Goal: Task Accomplishment & Management: Manage account settings

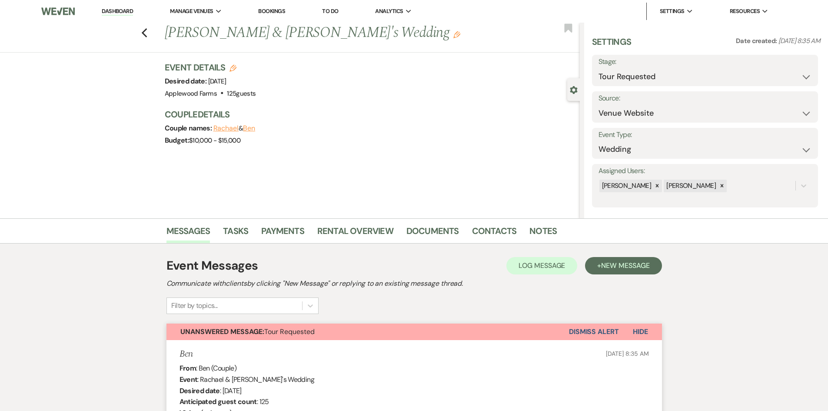
click at [121, 11] on link "Dashboard" at bounding box center [117, 11] width 31 height 8
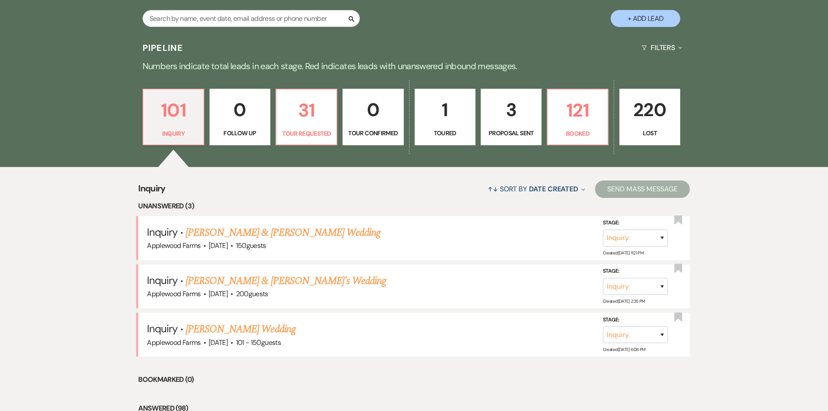
scroll to position [95, 0]
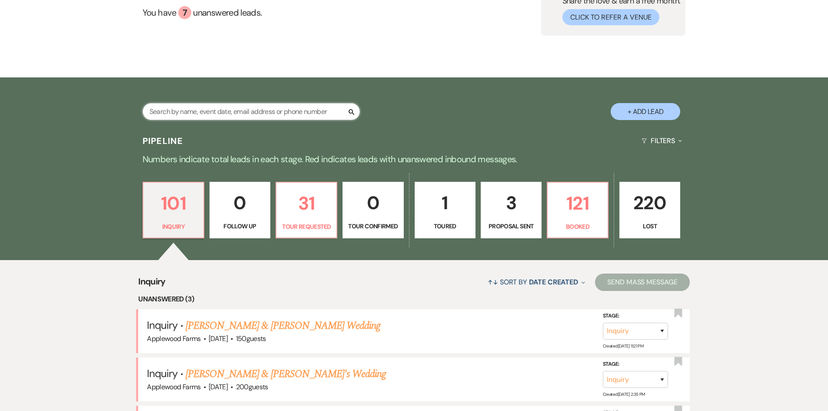
click at [211, 105] on input "text" at bounding box center [250, 111] width 217 height 17
type input "[PERSON_NAME] andb"
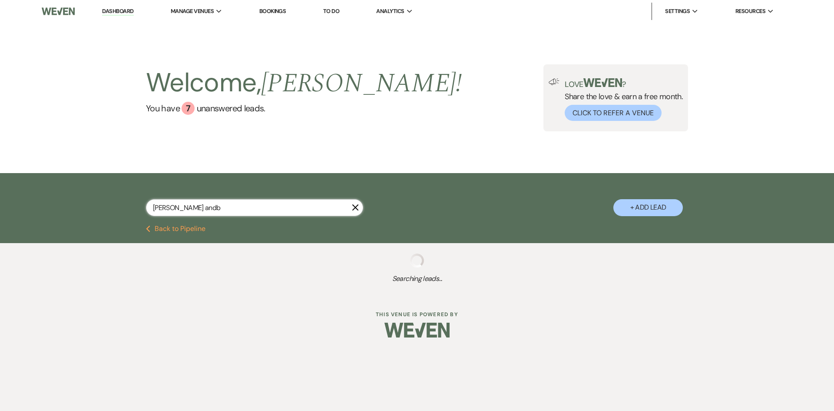
select select "8"
select select "5"
select select "8"
select select "5"
select select "8"
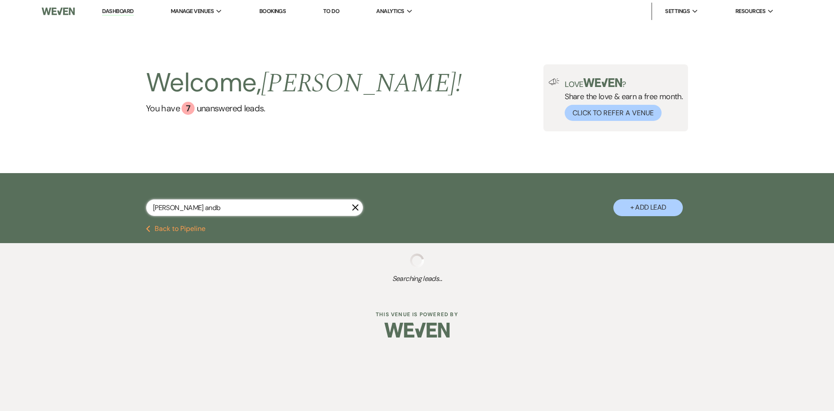
select select "5"
select select "2"
select select "5"
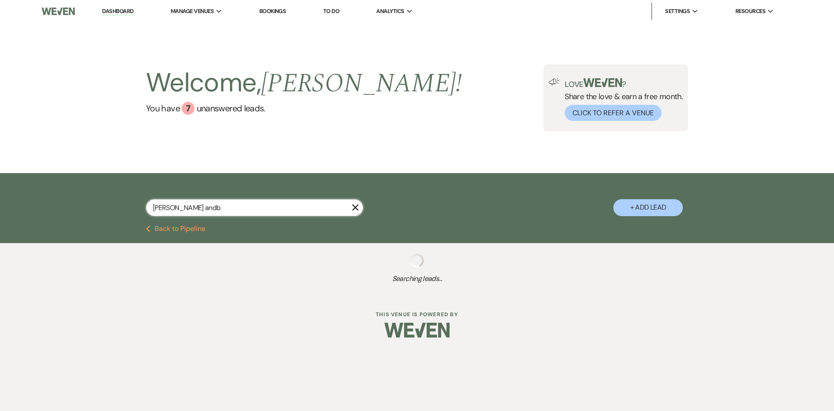
select select "8"
select select "5"
select select "8"
select select "5"
select select "8"
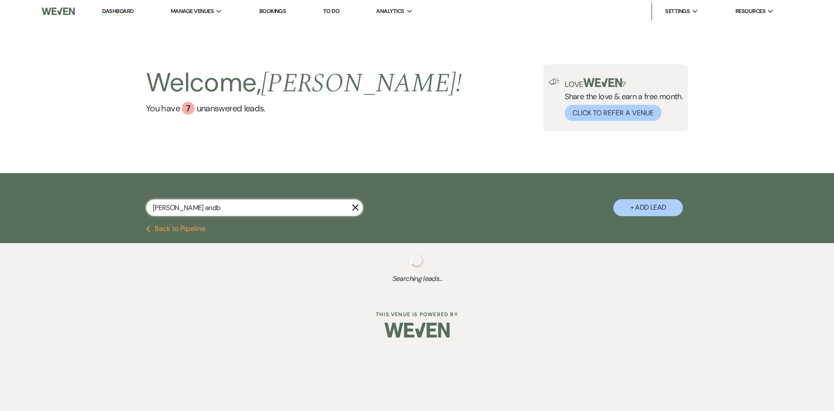
select select "8"
select select "5"
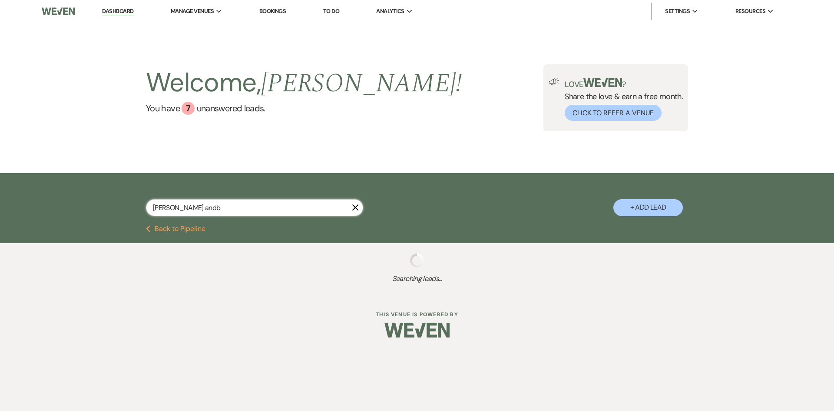
select select "8"
select select "5"
select select "8"
select select "5"
select select "8"
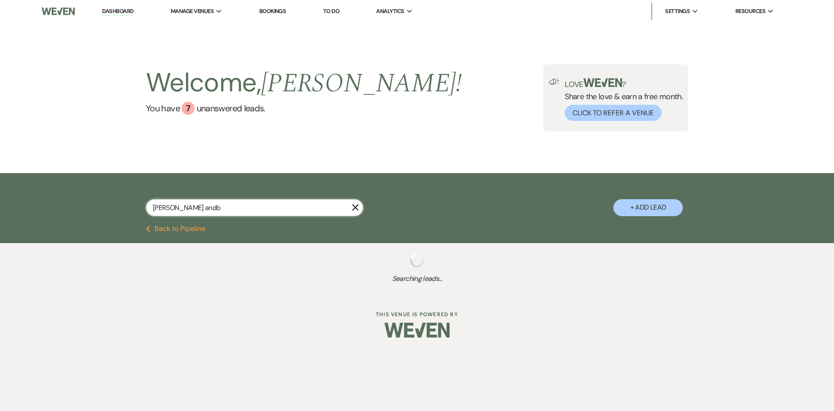
select select "8"
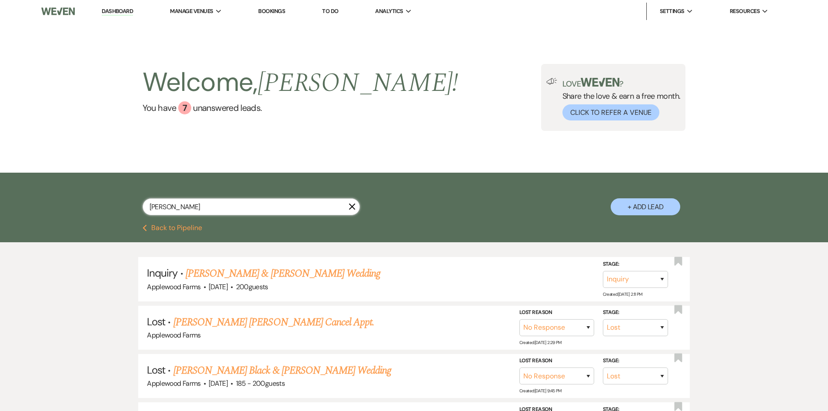
type input "[PERSON_NAME]"
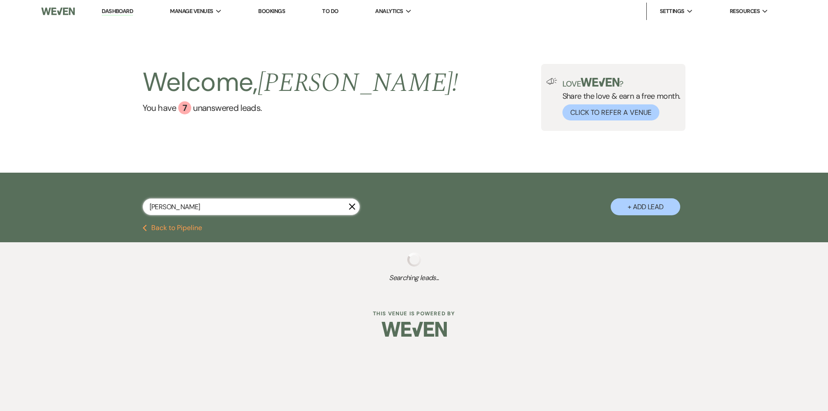
select select "2"
select select "5"
select select "8"
select select "5"
select select "8"
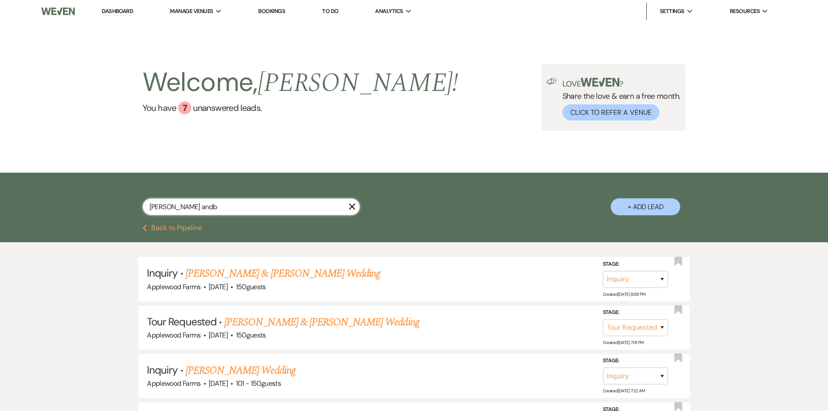
type input "[PERSON_NAME] and"
select select "8"
select select "5"
select select "8"
select select "5"
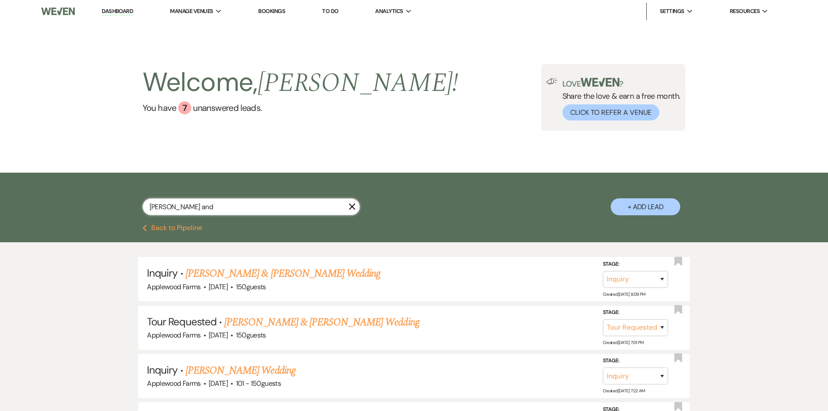
select select "8"
select select "5"
select select "2"
select select "8"
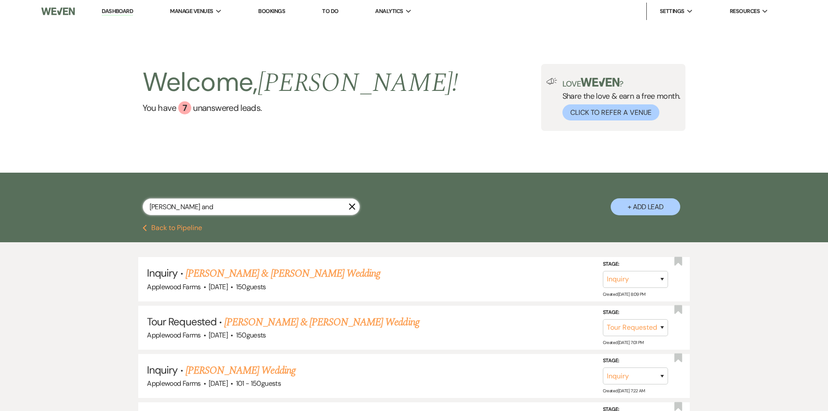
select select "5"
select select "8"
select select "5"
select select "8"
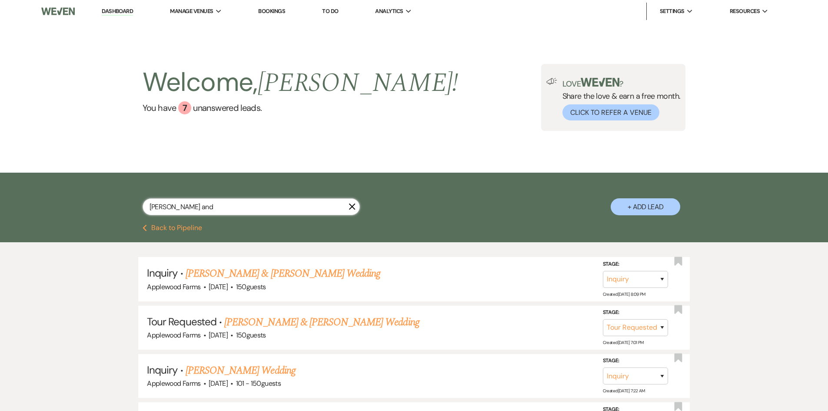
select select "8"
select select "5"
select select "8"
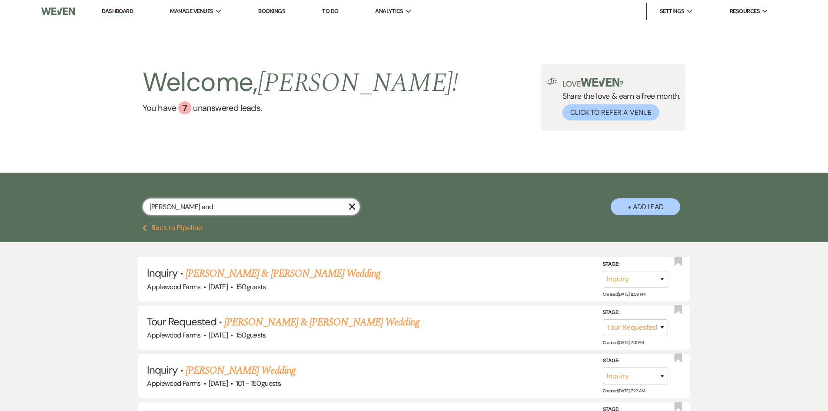
select select "5"
select select "8"
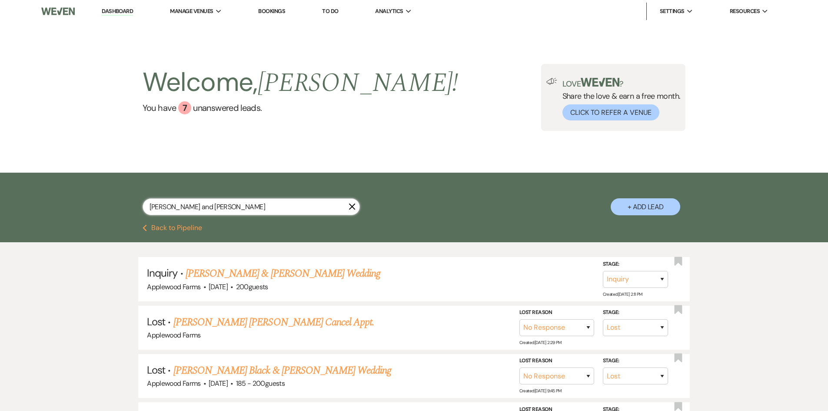
type input "[PERSON_NAME] and [PERSON_NAME]"
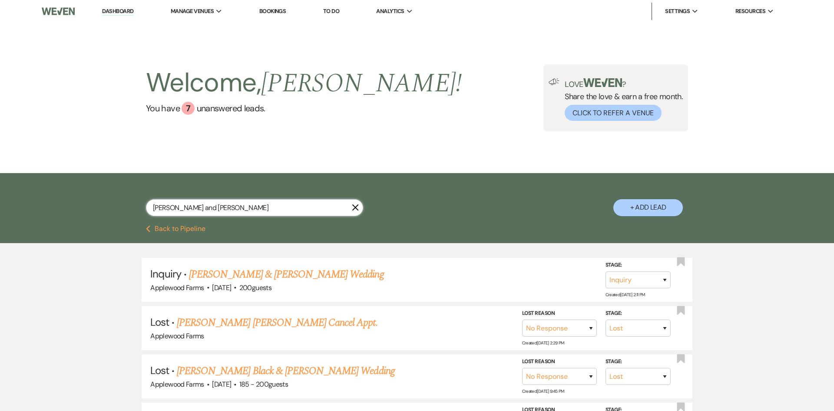
select select "2"
select select "5"
select select "8"
select select "5"
select select "8"
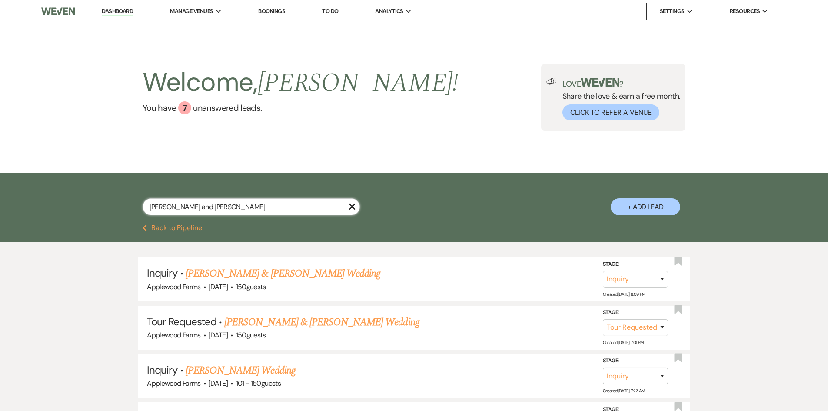
drag, startPoint x: 205, startPoint y: 211, endPoint x: 170, endPoint y: 206, distance: 35.5
click at [170, 206] on input "[PERSON_NAME] and [PERSON_NAME]" at bounding box center [250, 206] width 217 height 17
type input "[PERSON_NAME]"
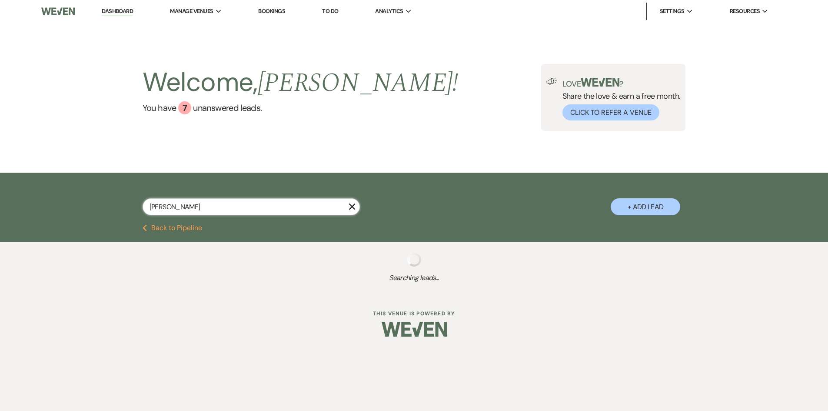
select select "2"
select select "5"
select select "8"
select select "5"
select select "8"
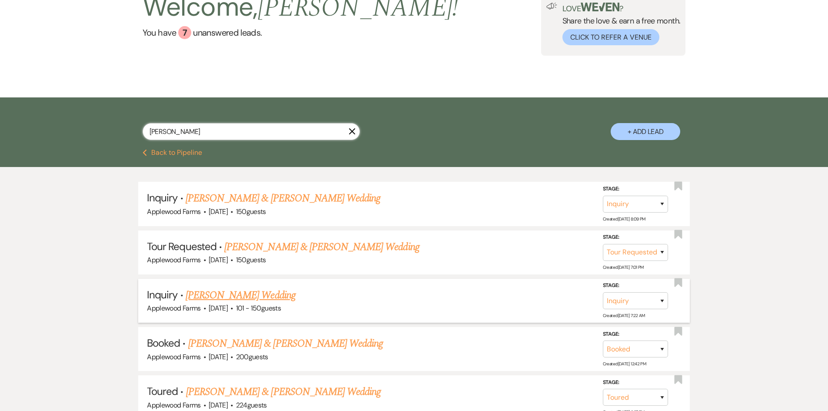
scroll to position [43, 0]
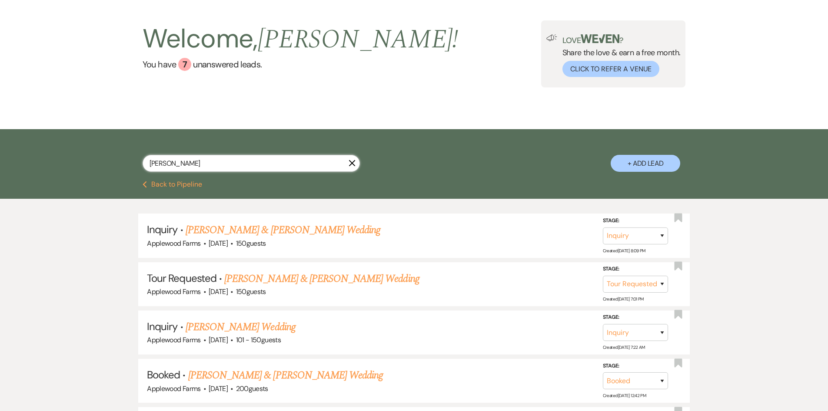
drag, startPoint x: 208, startPoint y: 165, endPoint x: 142, endPoint y: 164, distance: 65.2
click at [142, 164] on input "[PERSON_NAME]" at bounding box center [250, 163] width 217 height 17
type input "ben"
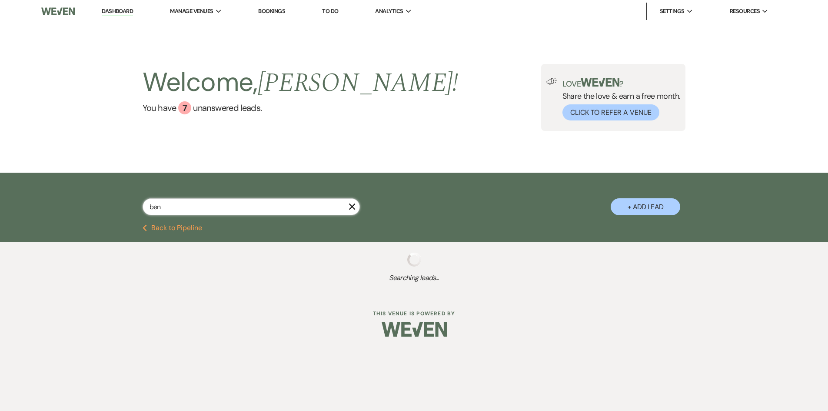
select select "2"
select select "8"
select select "5"
select select "8"
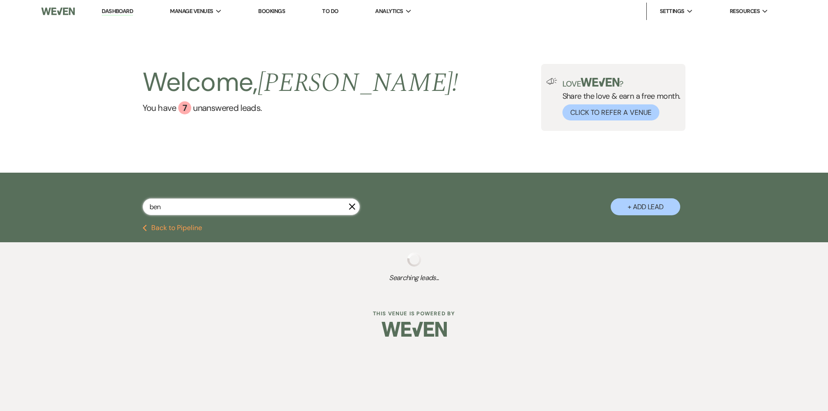
select select "5"
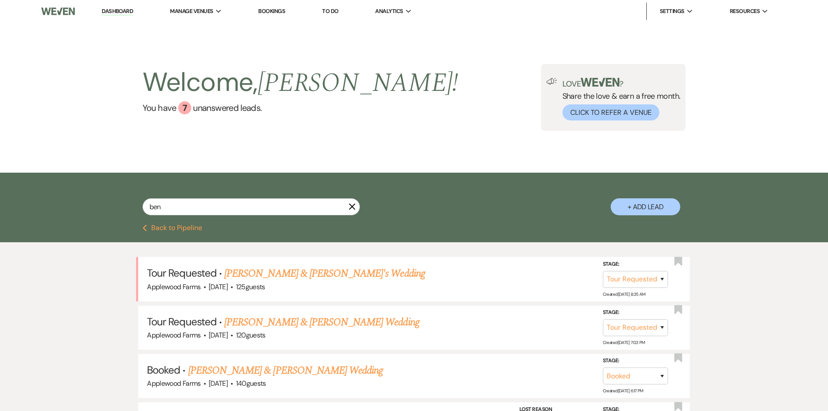
click at [107, 12] on link "Dashboard" at bounding box center [117, 11] width 31 height 8
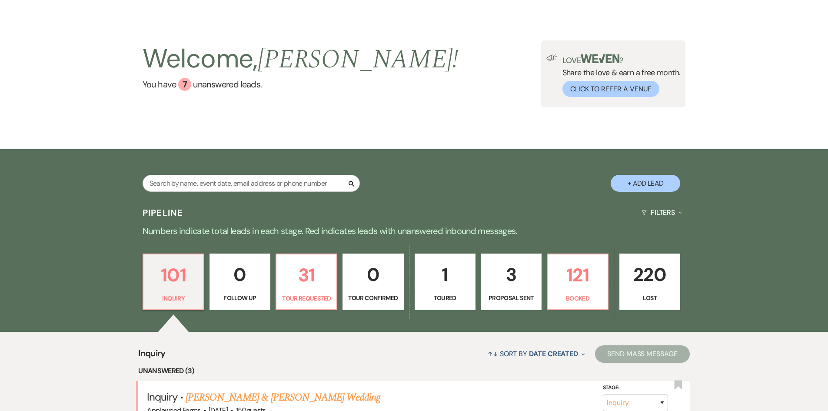
scroll to position [43, 0]
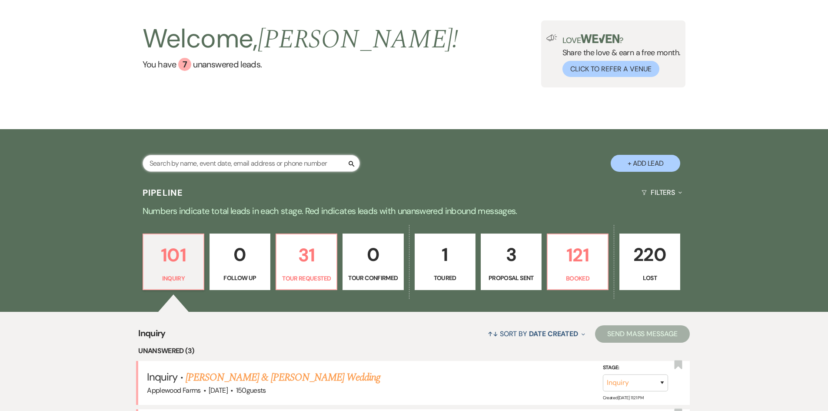
click at [258, 156] on input "text" at bounding box center [250, 163] width 217 height 17
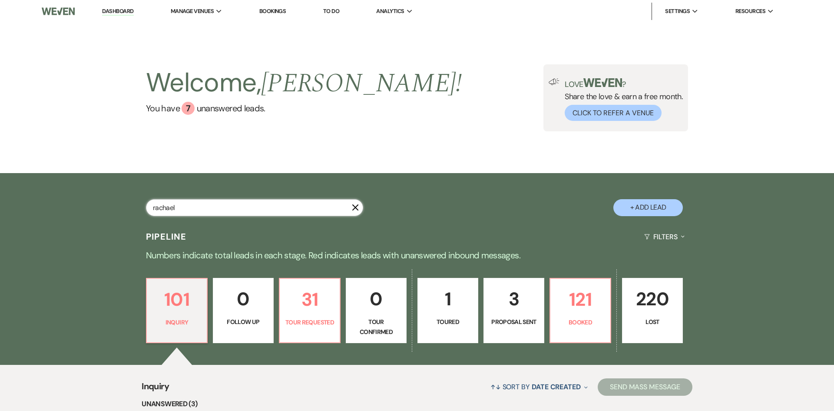
type input "rachael"
select select "2"
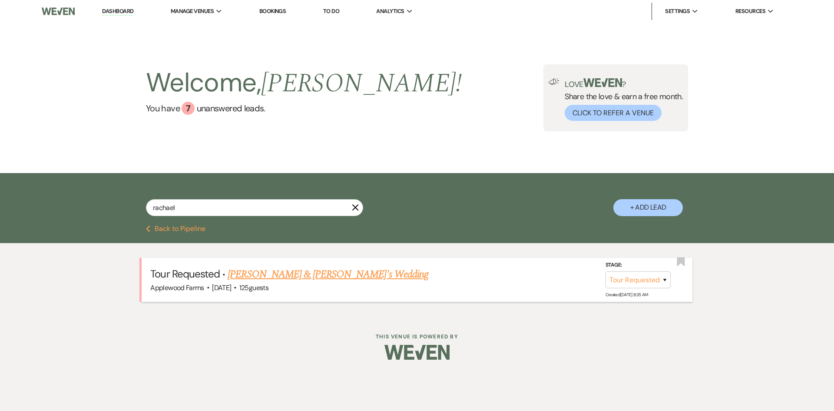
click at [269, 275] on link "[PERSON_NAME] & [PERSON_NAME]'s Wedding" at bounding box center [328, 274] width 201 height 16
select select "2"
select select "5"
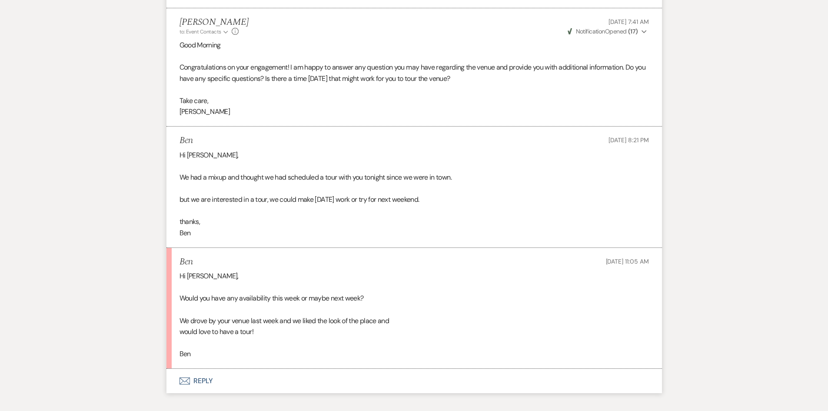
scroll to position [521, 0]
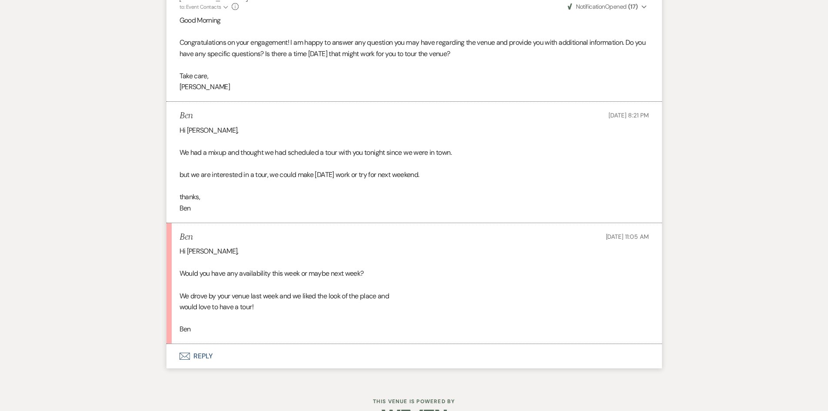
click at [205, 353] on button "Envelope Reply" at bounding box center [413, 356] width 495 height 24
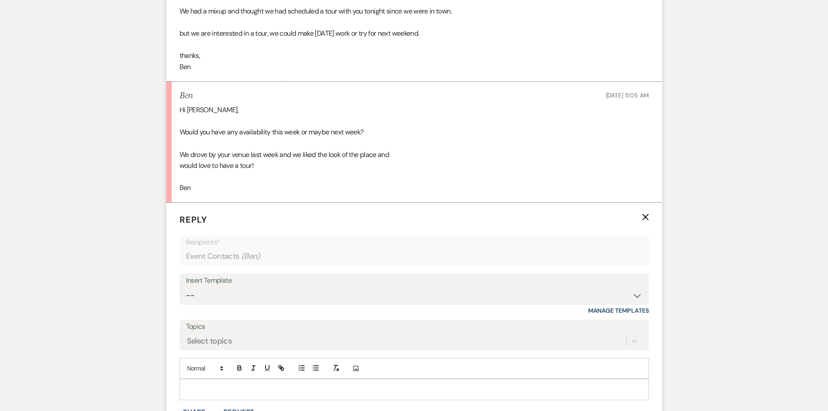
scroll to position [739, 0]
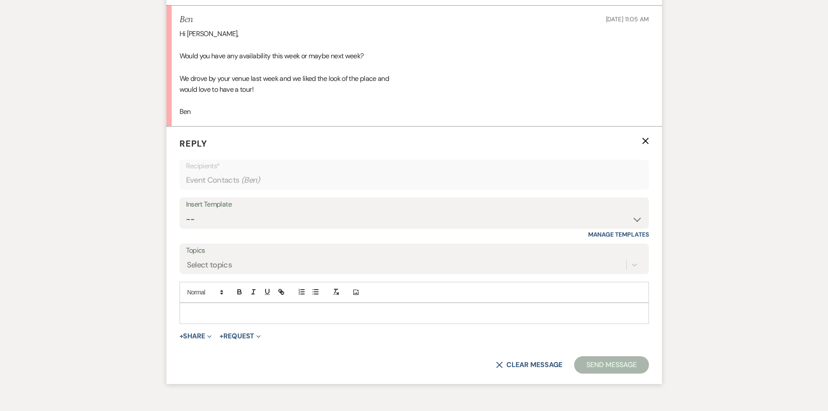
click at [226, 310] on p at bounding box center [413, 313] width 455 height 10
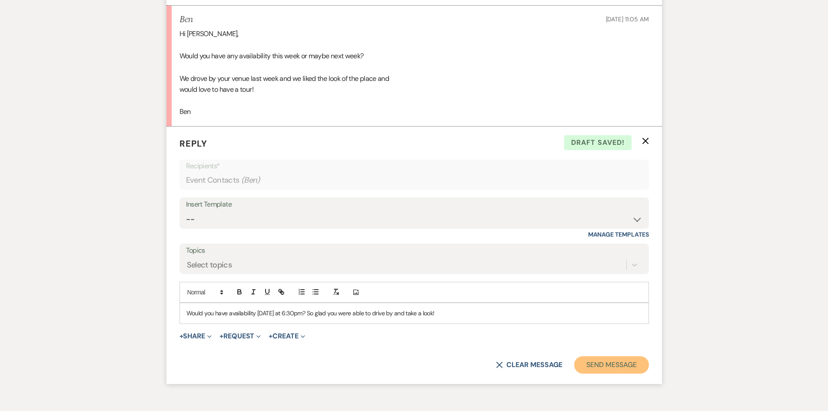
click at [620, 370] on button "Send Message" at bounding box center [611, 364] width 74 height 17
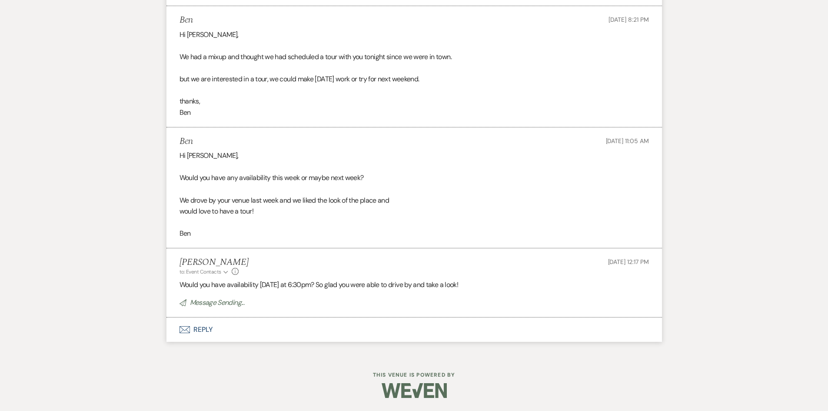
scroll to position [617, 0]
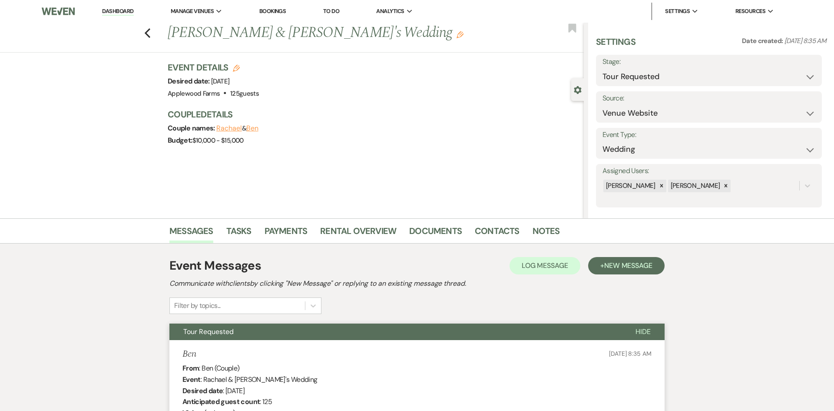
select select "2"
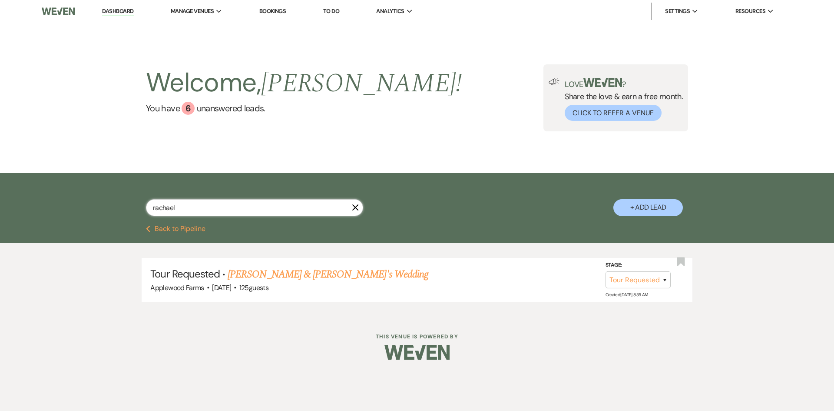
drag, startPoint x: 185, startPoint y: 208, endPoint x: 147, endPoint y: 205, distance: 38.0
click at [147, 205] on input "rachael" at bounding box center [254, 207] width 217 height 17
type input "[PERSON_NAME]"
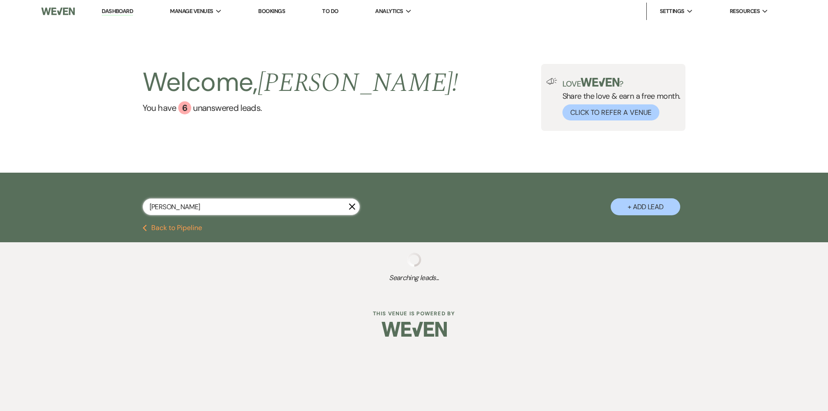
select select "2"
select select "8"
select select "5"
select select "2"
select select "8"
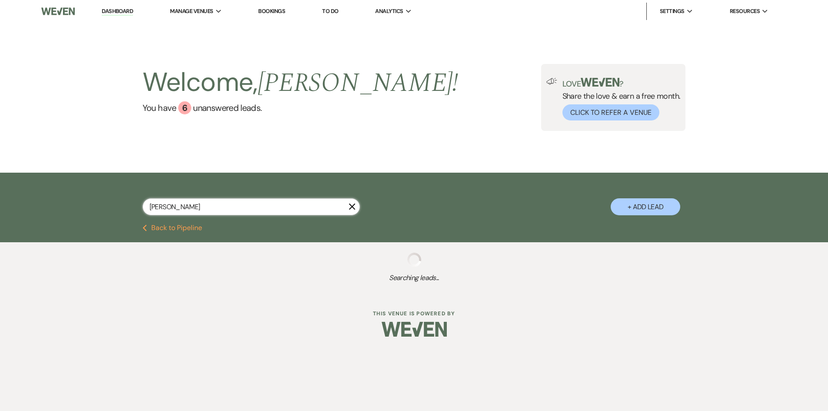
select select "8"
select select "9"
select select "2"
select select "8"
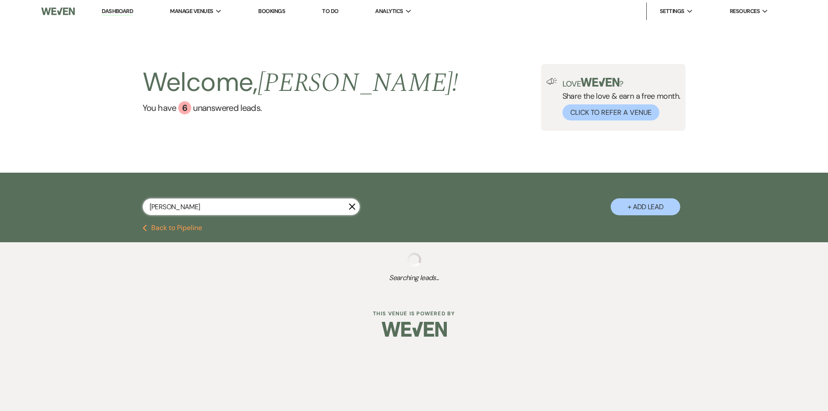
select select "8"
select select "1"
select select "8"
select select "5"
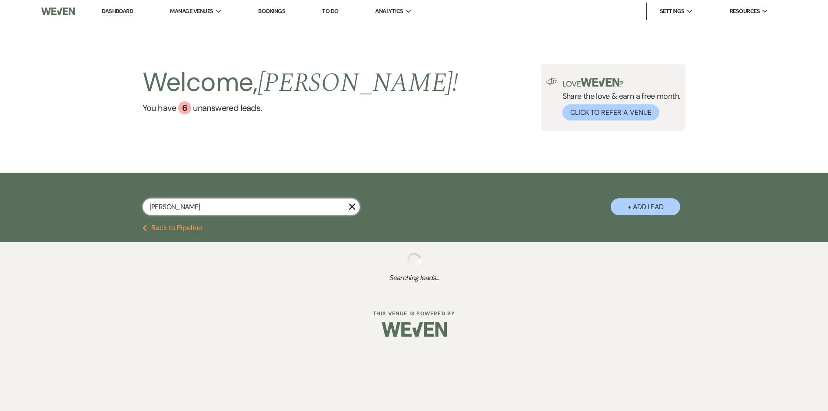
select select "8"
select select "5"
select select "8"
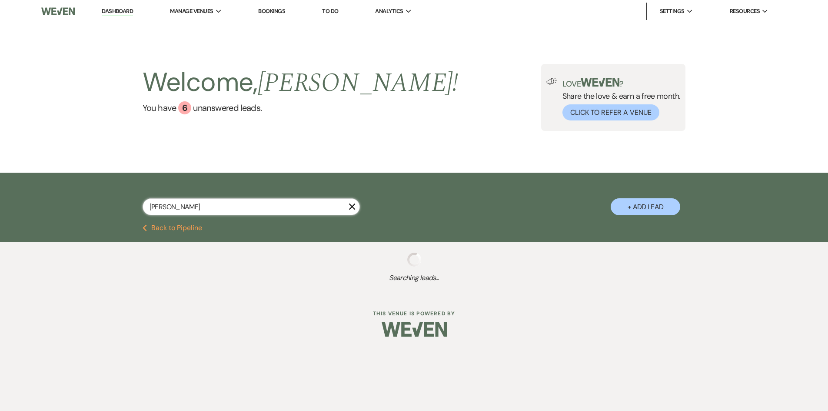
select select "5"
select select "8"
select select "5"
select select "8"
select select "5"
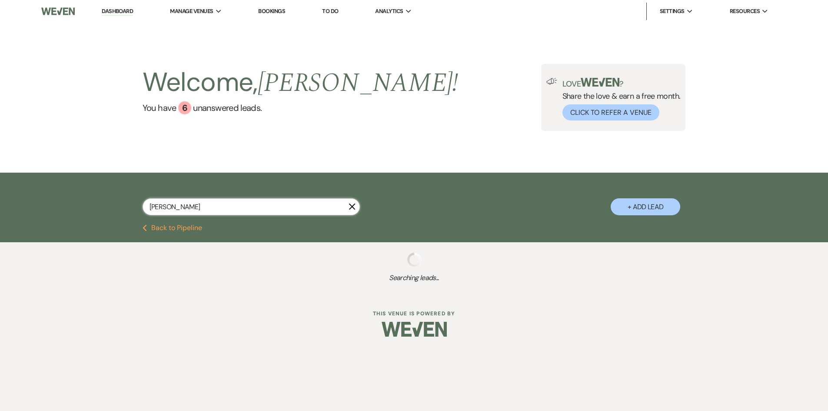
select select "8"
select select "5"
select select "8"
